Goal: Information Seeking & Learning: Learn about a topic

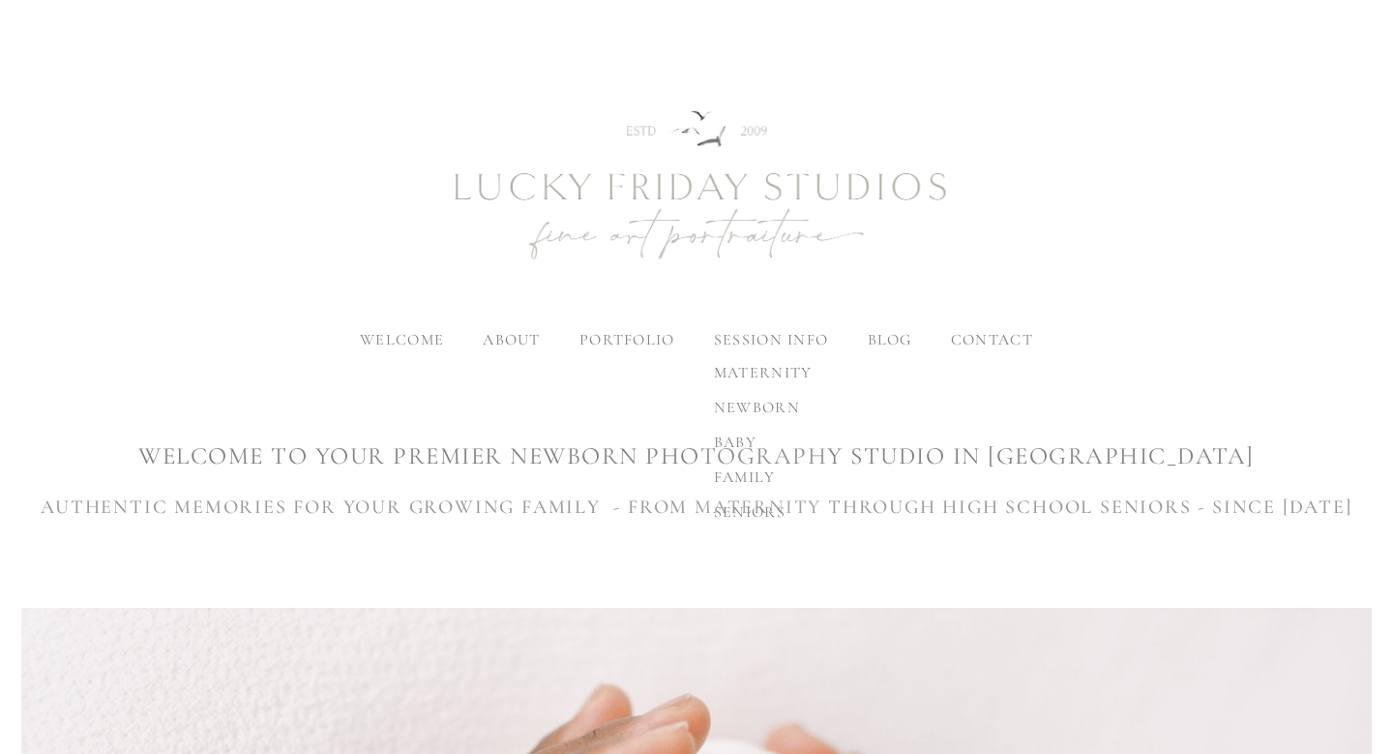
click at [750, 401] on span "newborn" at bounding box center [757, 407] width 86 height 19
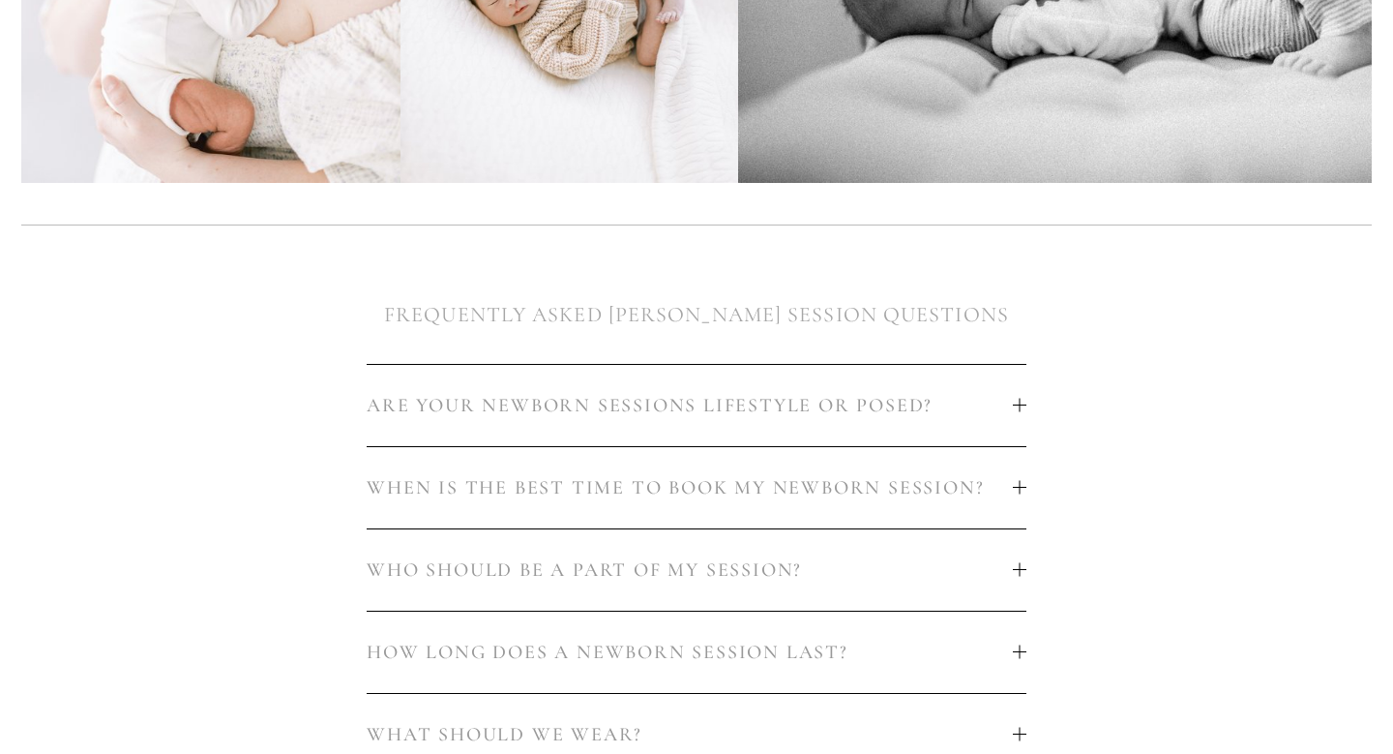
scroll to position [885, 0]
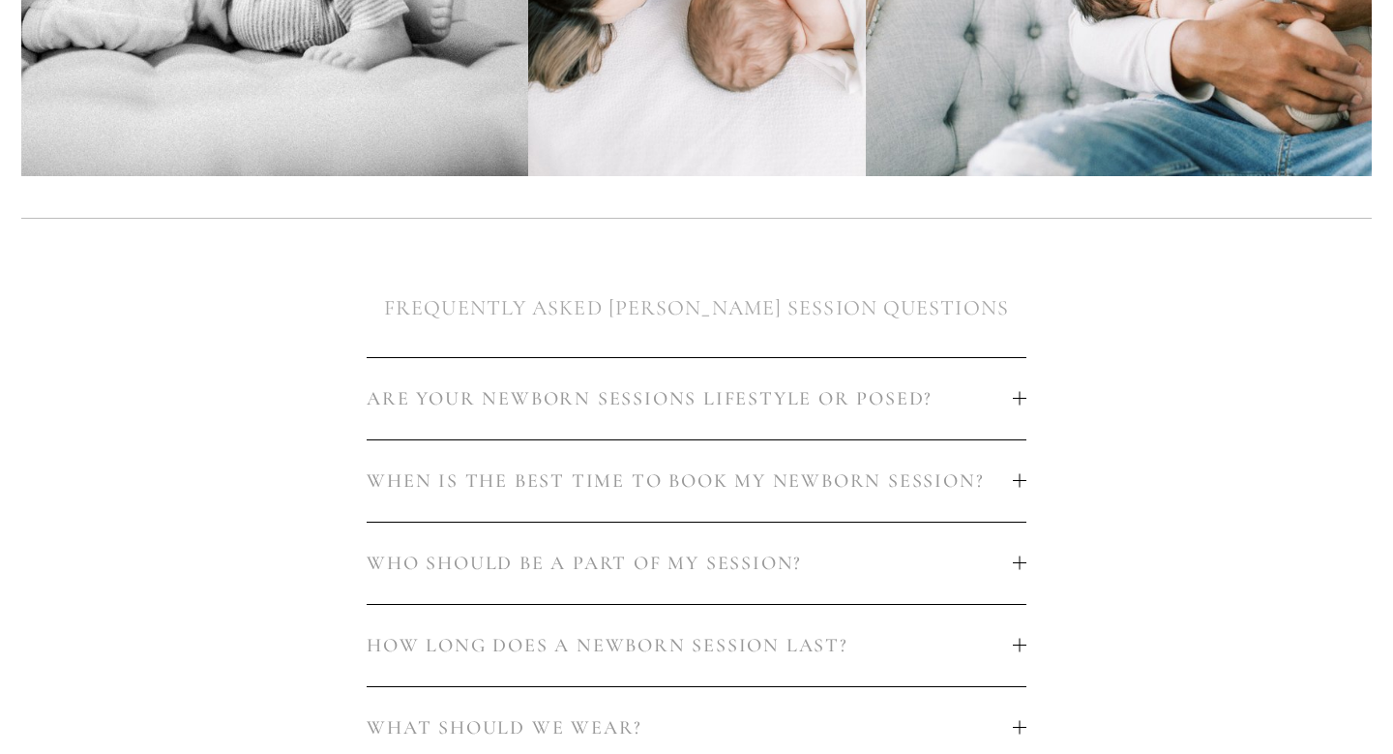
click at [869, 392] on span "ARE YOUR NEWBORN SESSIONS LIFESTYLE OR POSED?" at bounding box center [689, 398] width 645 height 23
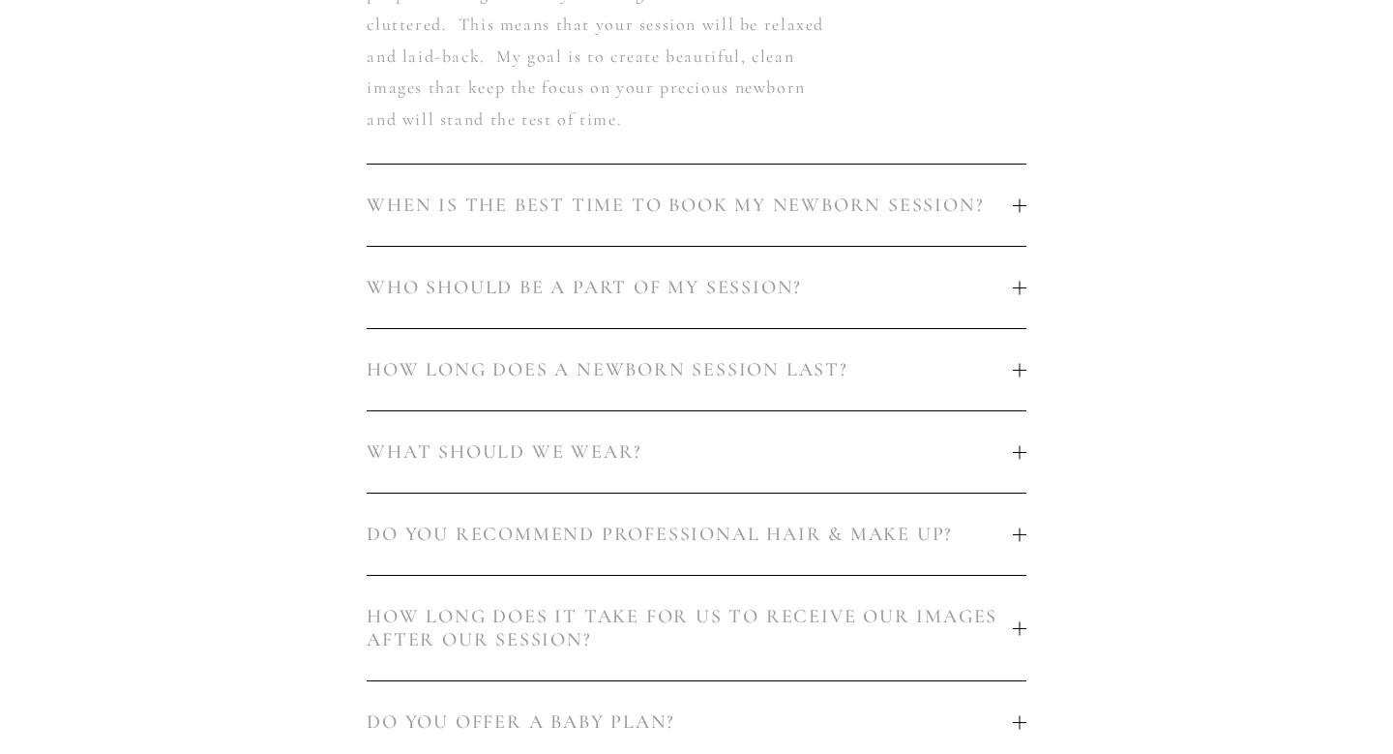
scroll to position [1662, 0]
click at [824, 356] on span "HOW LONG DOES A NEWBORN SESSION LAST?" at bounding box center [689, 367] width 645 height 23
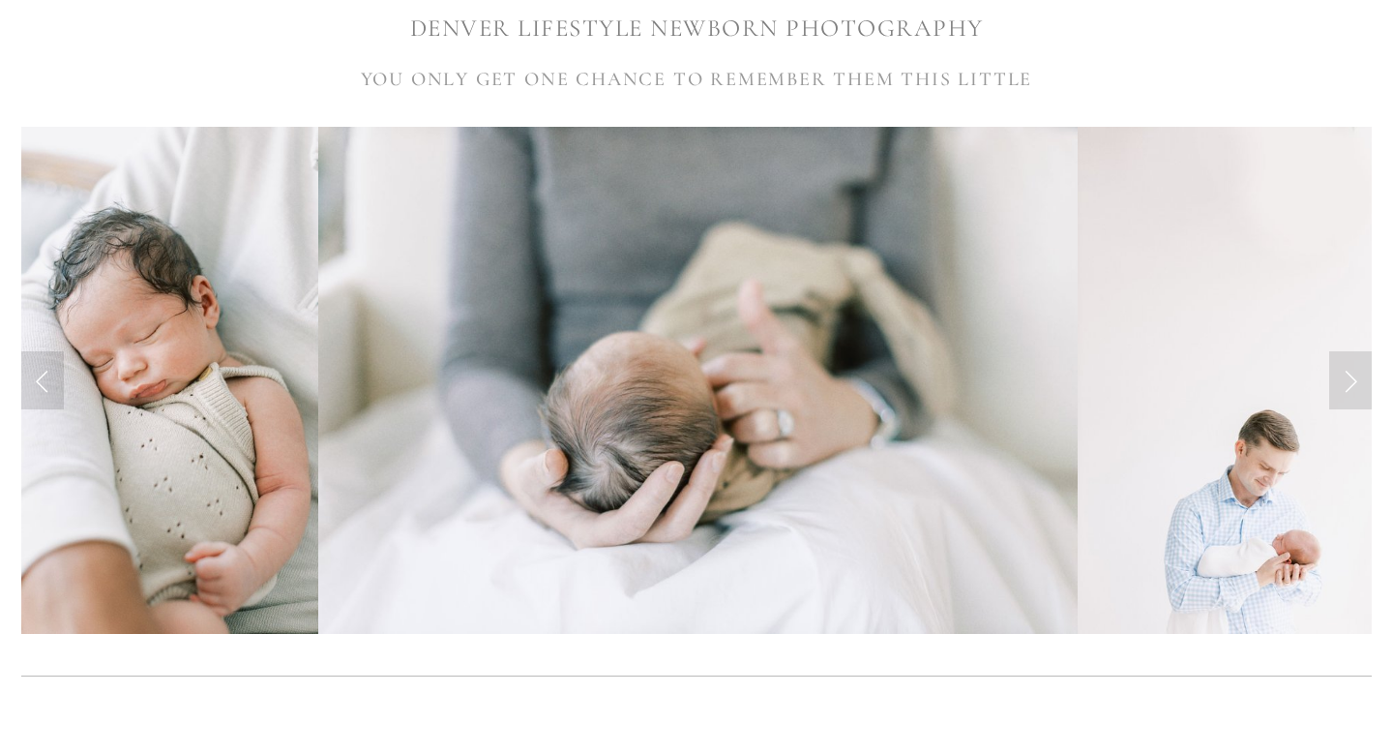
scroll to position [0, 0]
